Goal: Obtain resource: Download file/media

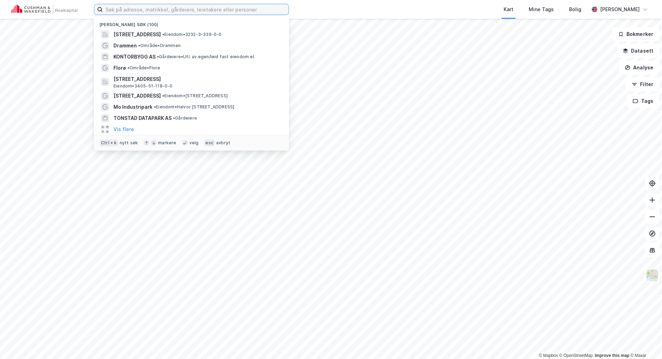
click at [167, 10] on input at bounding box center [196, 9] width 186 height 10
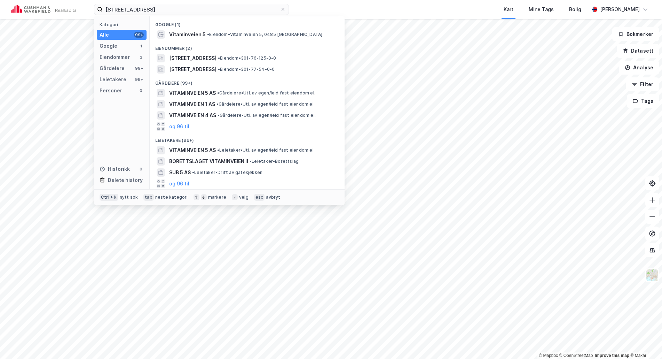
click at [240, 52] on div "Eiendommer (2)" at bounding box center [247, 46] width 195 height 13
click at [217, 57] on span "[STREET_ADDRESS]" at bounding box center [192, 58] width 47 height 8
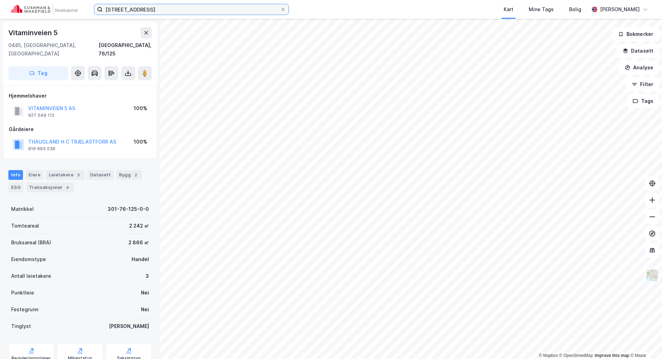
click at [55, 7] on div "vitaminveien 5 Kart Mine Tags Bolig [PERSON_NAME]" at bounding box center [331, 9] width 662 height 19
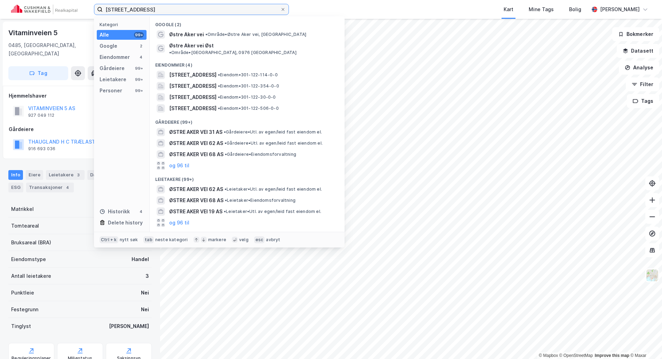
type input "[STREET_ADDRESS]"
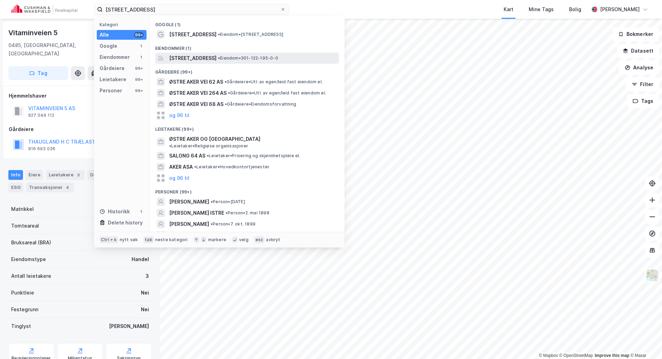
click at [210, 57] on span "[STREET_ADDRESS]" at bounding box center [192, 58] width 47 height 8
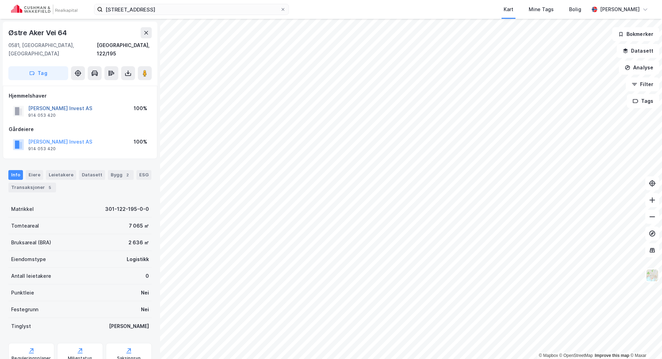
click at [0, 0] on button "[PERSON_NAME] Invest AS" at bounding box center [0, 0] width 0 height 0
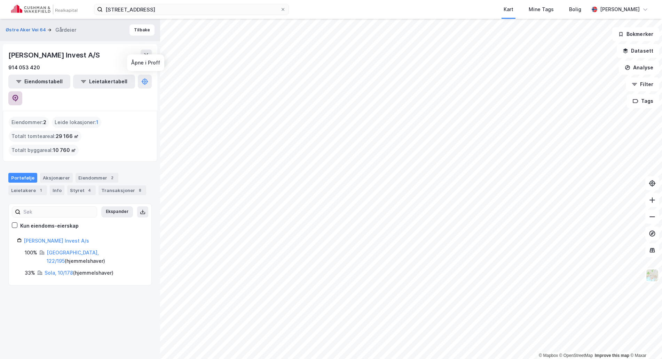
click at [19, 95] on icon at bounding box center [15, 98] width 7 height 7
click at [139, 28] on button "Tilbake" at bounding box center [142, 29] width 25 height 11
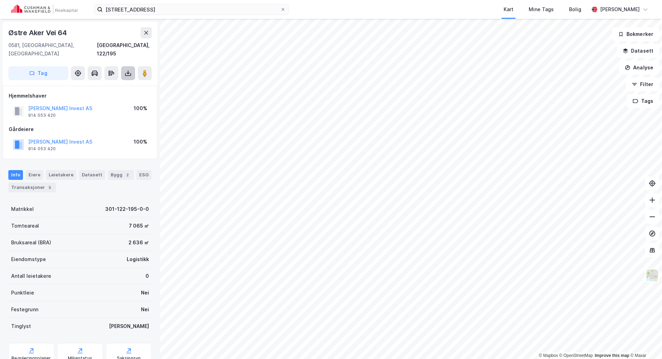
click at [126, 70] on icon at bounding box center [128, 73] width 7 height 7
click at [117, 82] on div "Last ned grunnbok" at bounding box center [98, 87] width 74 height 11
click at [319, 11] on div "østre aker vei 64 Kart Mine Tags Bolig [PERSON_NAME]" at bounding box center [331, 9] width 662 height 19
